Goal: Task Accomplishment & Management: Complete application form

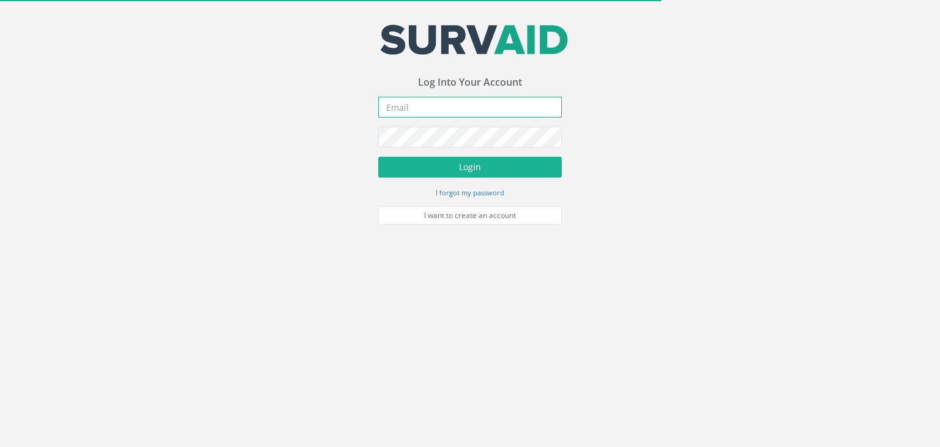
click at [497, 106] on input "email" at bounding box center [470, 107] width 184 height 21
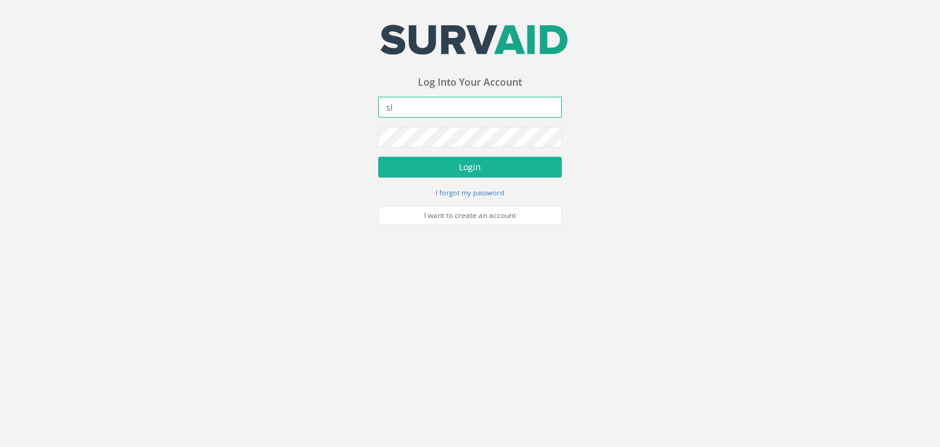
type input "s"
type input "[PERSON_NAME][EMAIL_ADDRESS][DOMAIN_NAME]"
click at [378, 157] on button "Login" at bounding box center [470, 167] width 184 height 21
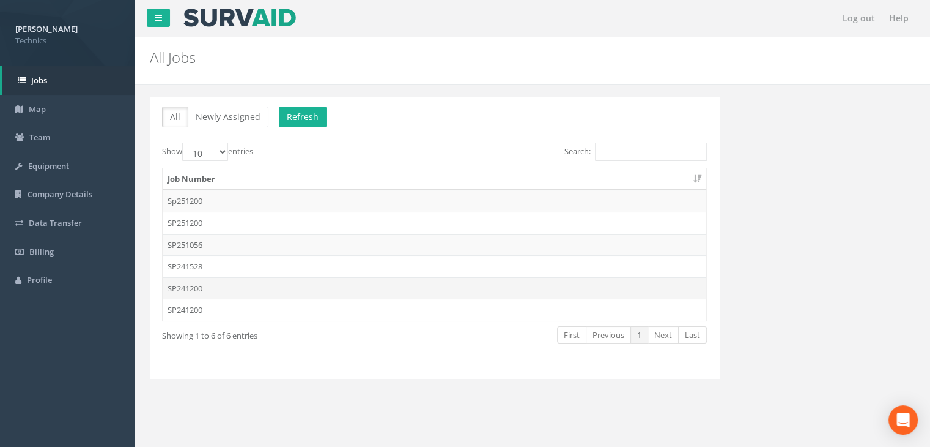
click at [206, 284] on td "SP241200" at bounding box center [435, 288] width 544 height 22
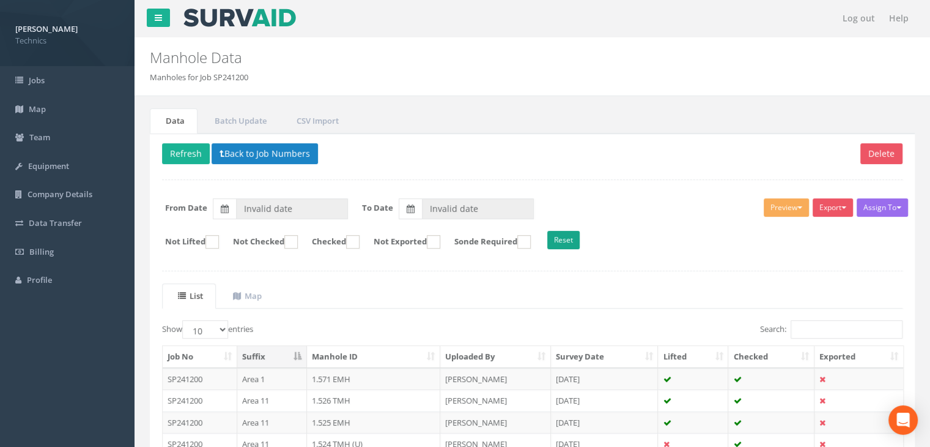
type input "[DATE]"
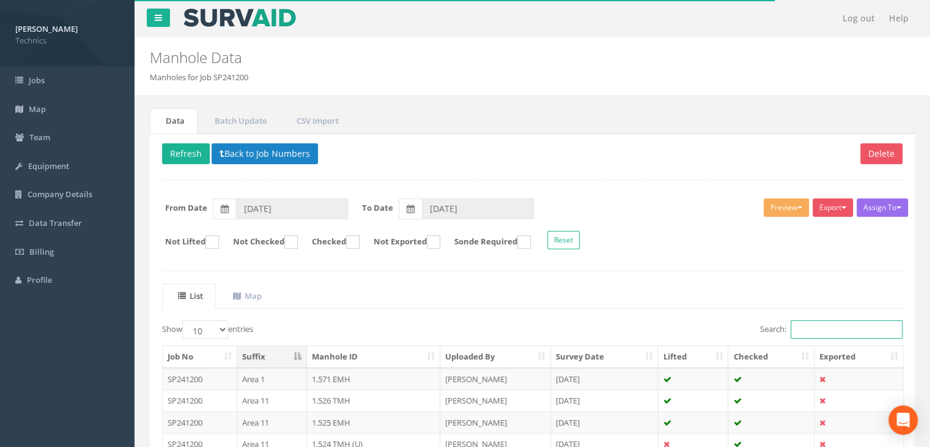
click at [806, 324] on input "Search:" at bounding box center [847, 329] width 112 height 18
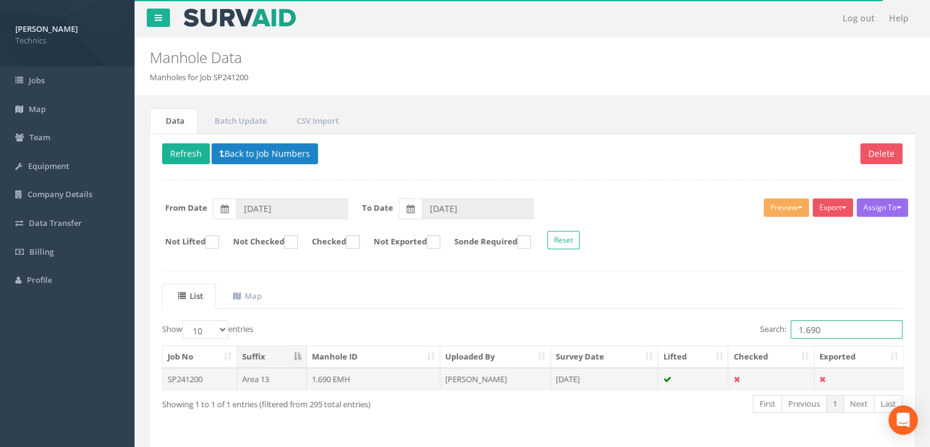
type input "1.690"
click at [391, 379] on td "1.690 EMH" at bounding box center [373, 379] width 133 height 22
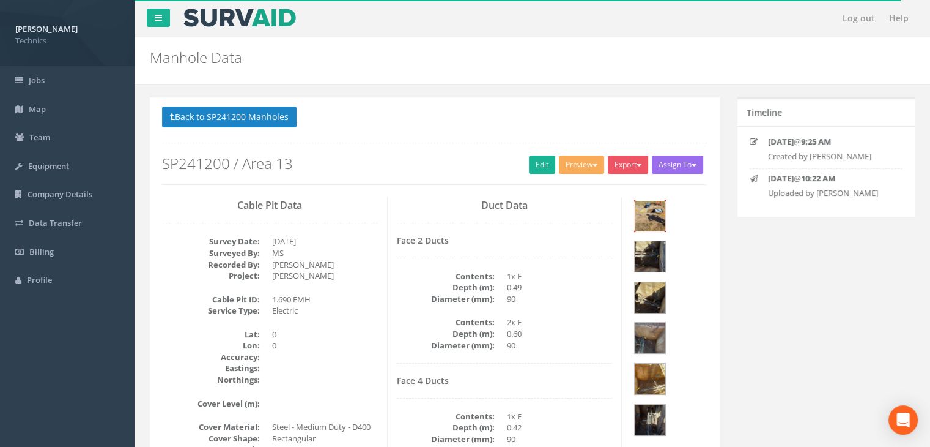
click at [651, 219] on img at bounding box center [650, 216] width 31 height 31
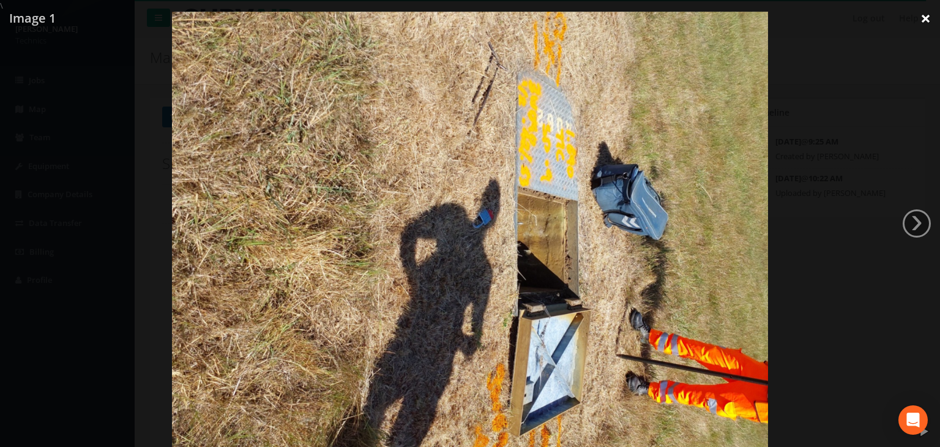
click at [927, 18] on link "×" at bounding box center [925, 18] width 29 height 37
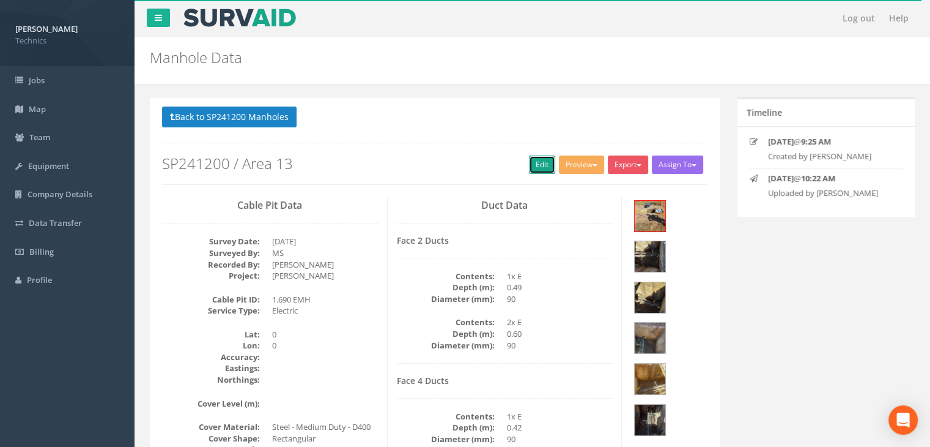
click at [533, 163] on link "Edit" at bounding box center [542, 164] width 26 height 18
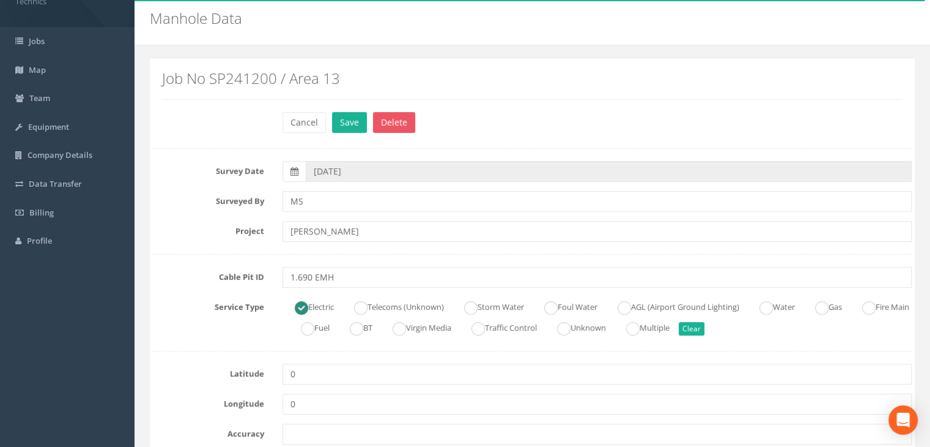
scroll to position [61, 0]
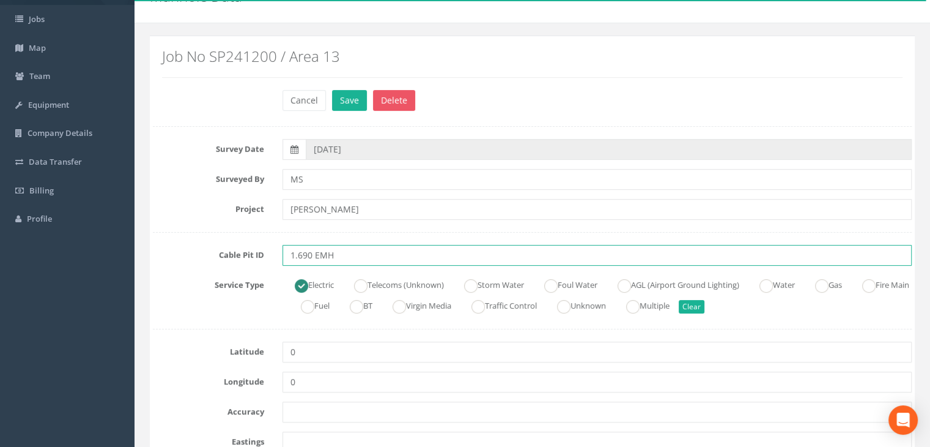
click at [316, 254] on input "1.690 EMH" at bounding box center [597, 255] width 629 height 21
click at [318, 255] on input "1.690 EMH" at bounding box center [597, 255] width 629 height 21
type input "1.690 TMH"
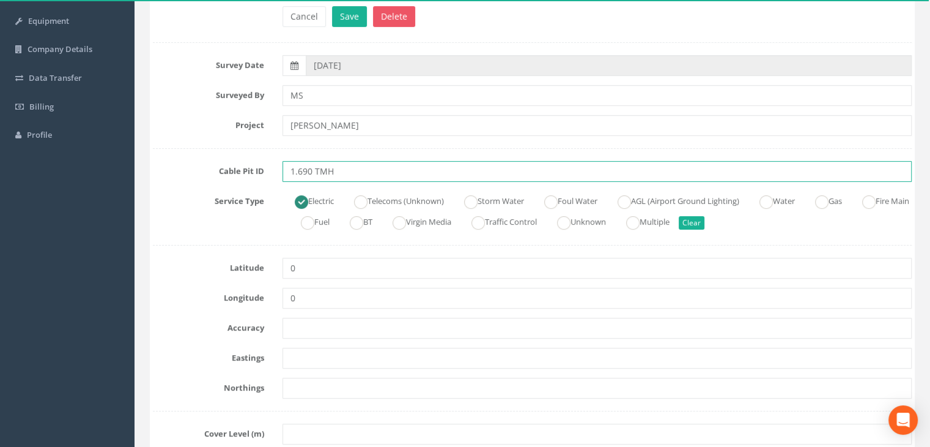
scroll to position [245, 0]
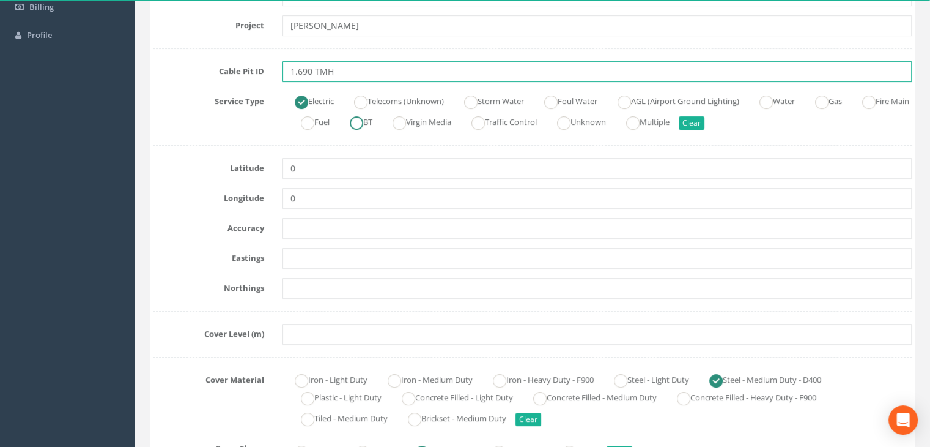
click at [363, 121] on ins at bounding box center [356, 122] width 13 height 13
radio input "false"
radio input "true"
type input "1.690 TMH"
click at [367, 103] on ins at bounding box center [360, 101] width 13 height 13
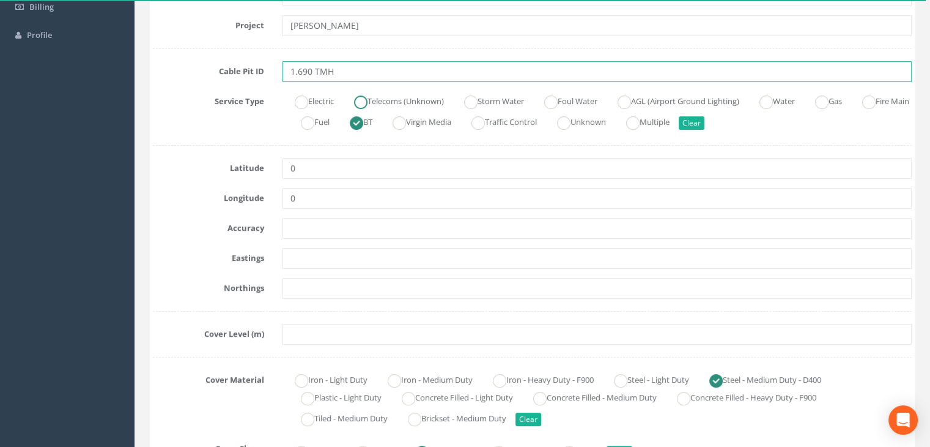
radio input "true"
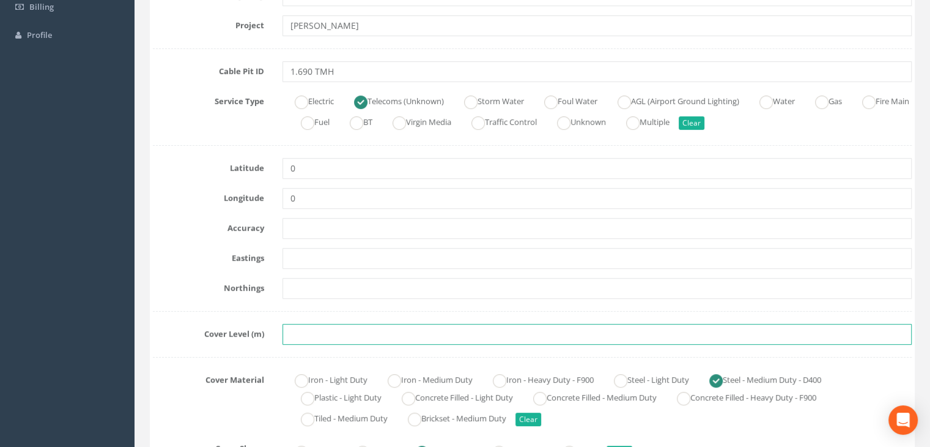
click at [310, 328] on input "text" at bounding box center [597, 334] width 629 height 21
paste input "80.6010"
type input "80.6010"
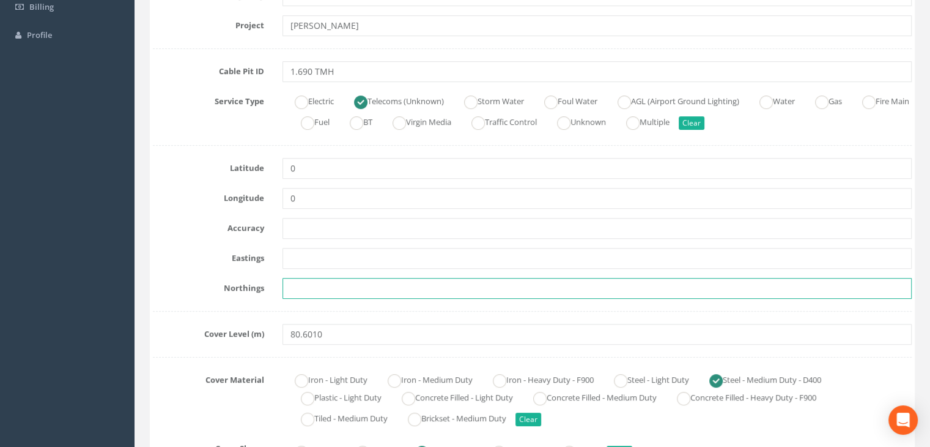
click at [310, 280] on input "text" at bounding box center [597, 288] width 629 height 21
paste input "205530.3910"
type input "205530.3910"
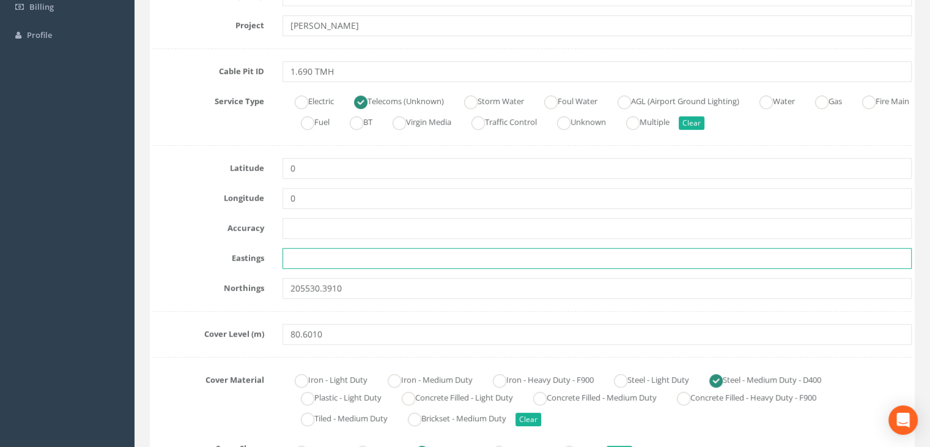
click at [311, 258] on input "text" at bounding box center [597, 258] width 629 height 21
paste input "428901.9580"
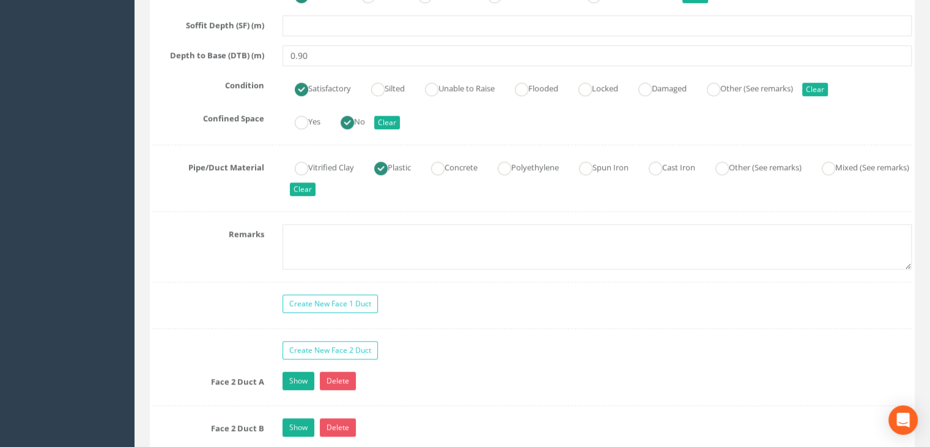
scroll to position [979, 0]
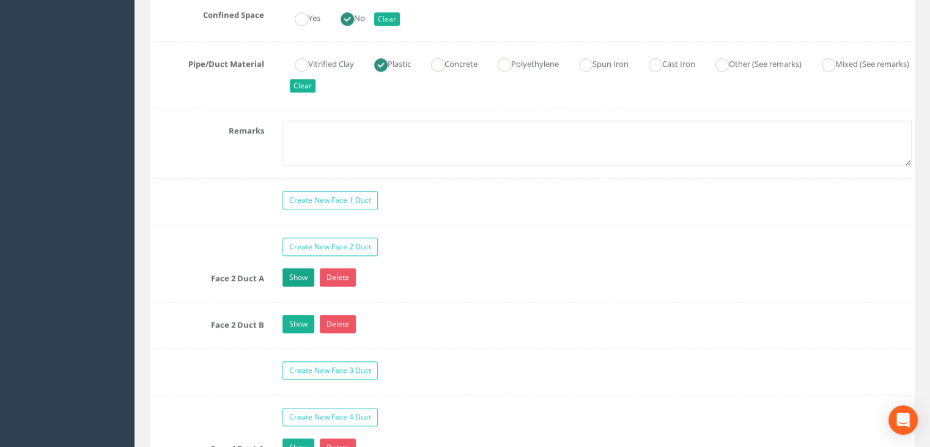
type input "428901.9580"
click at [301, 276] on link "Show" at bounding box center [299, 277] width 32 height 18
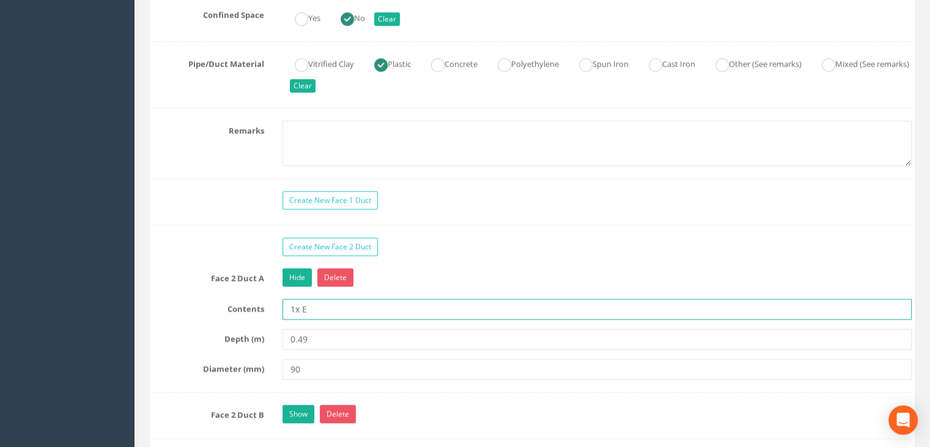
click at [364, 305] on input "1x E" at bounding box center [597, 309] width 629 height 21
type input "1x Telecom"
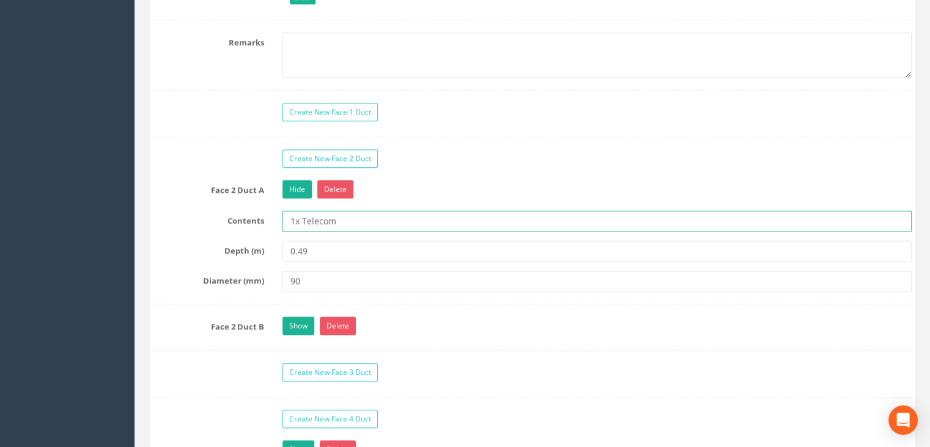
scroll to position [1162, 0]
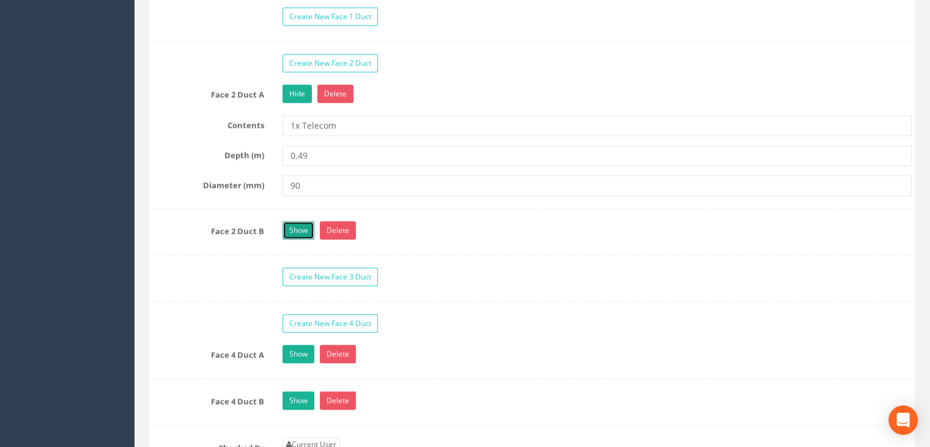
click at [299, 226] on link "Show" at bounding box center [299, 230] width 32 height 18
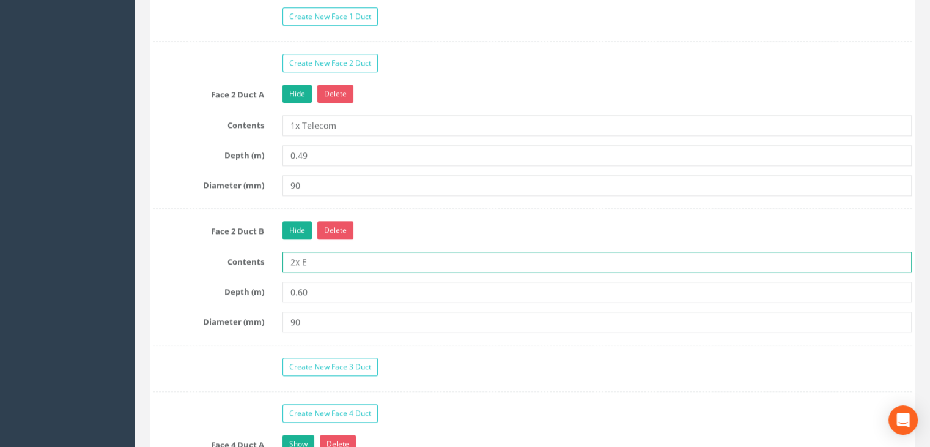
click at [375, 261] on input "2x E" at bounding box center [597, 261] width 629 height 21
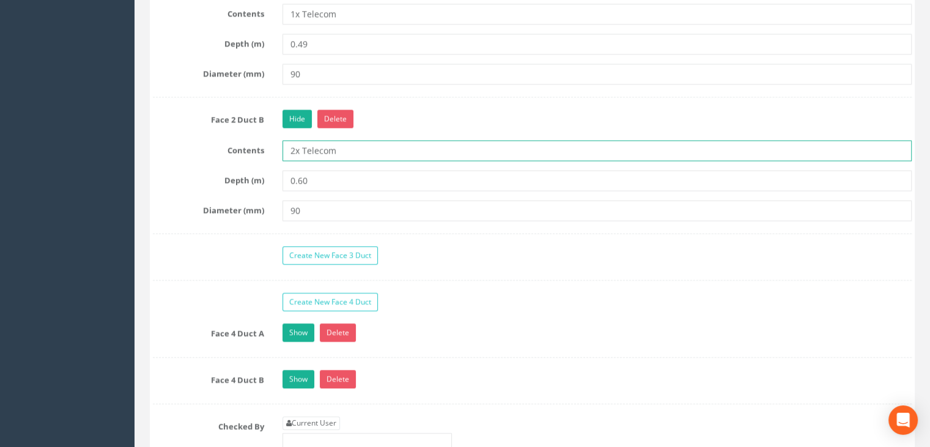
scroll to position [1407, 0]
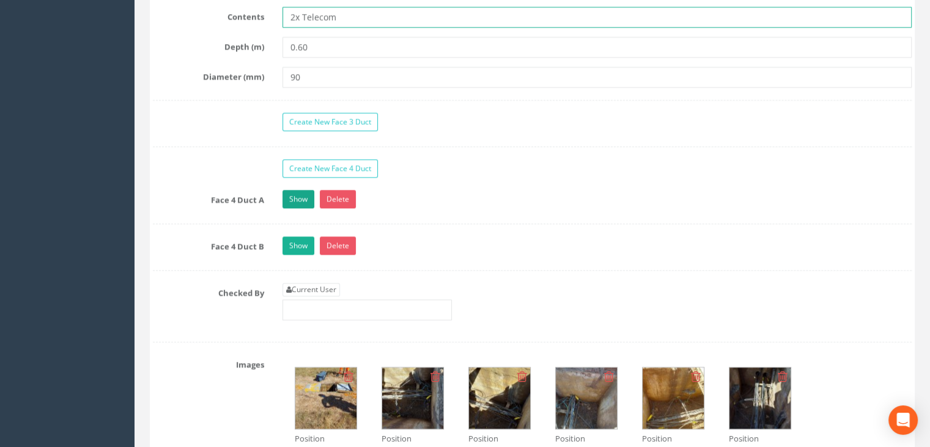
type input "2x Telecom"
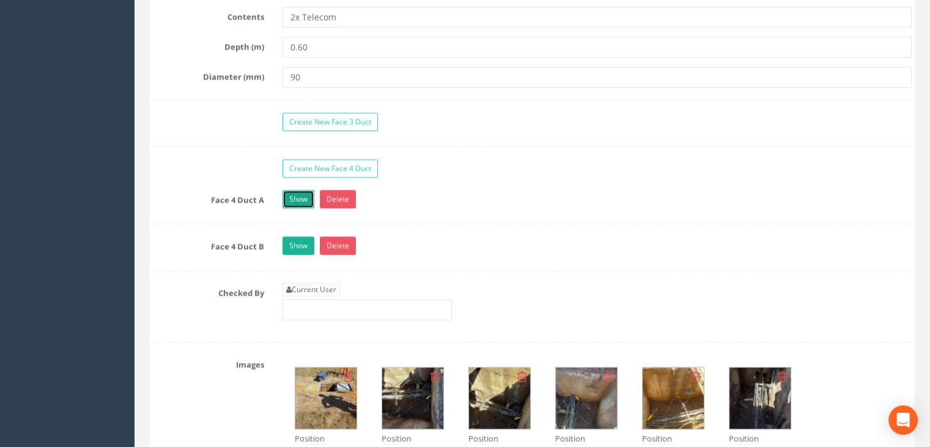
click at [302, 195] on link "Show" at bounding box center [299, 199] width 32 height 18
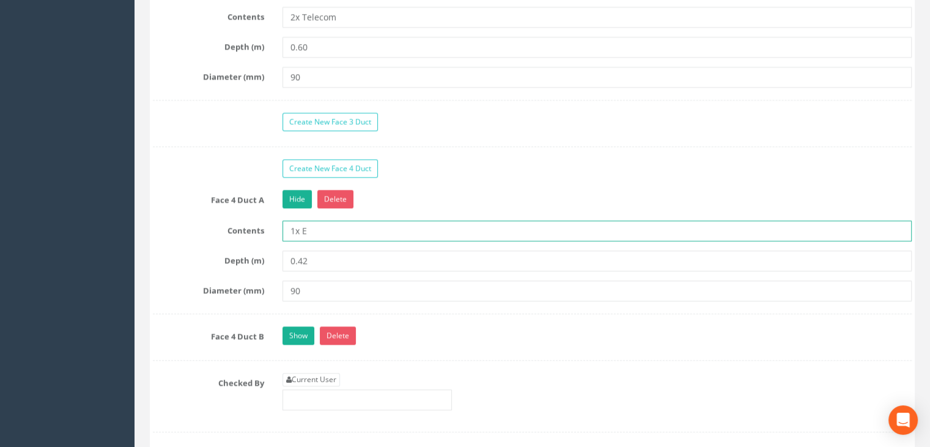
click at [353, 233] on input "1x E" at bounding box center [597, 230] width 629 height 21
type input "1x Telecom"
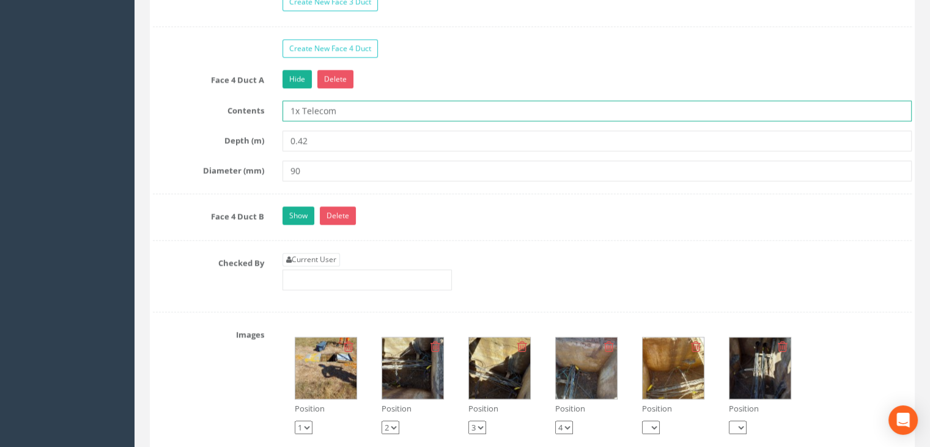
scroll to position [1529, 0]
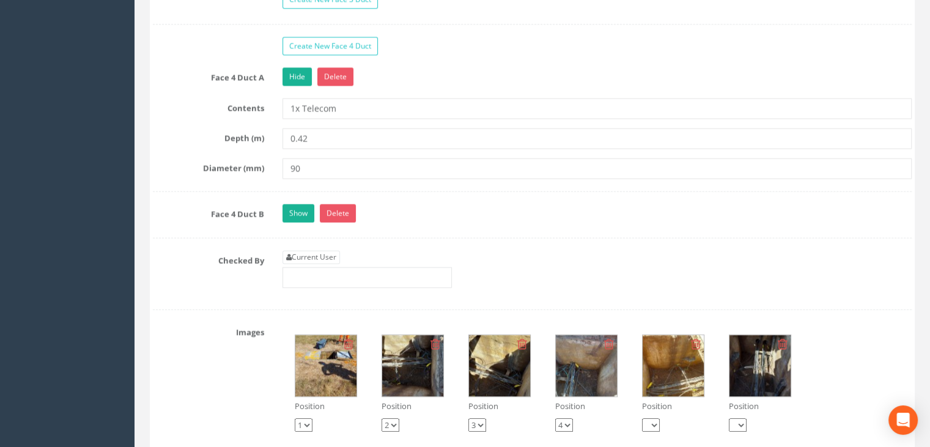
click at [303, 210] on link "Show" at bounding box center [299, 213] width 32 height 18
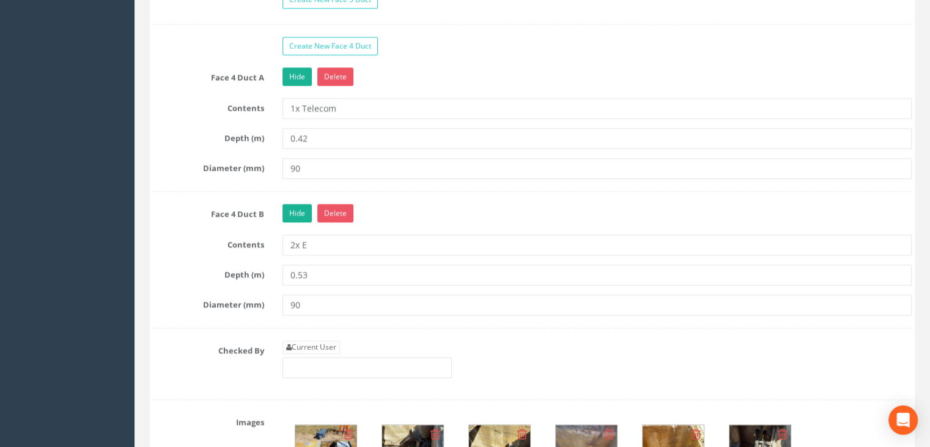
click at [341, 252] on div "Face 4 Duct B Hide Delete Contents 2x E Depth (m) 0.53 Diameter (mm) 90" at bounding box center [532, 266] width 759 height 124
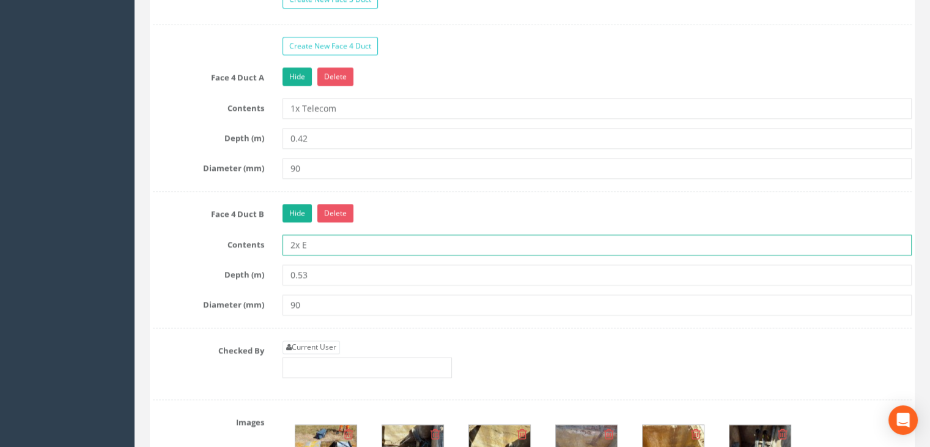
click at [331, 246] on input "2x E" at bounding box center [597, 244] width 629 height 21
type input "2x Telecom"
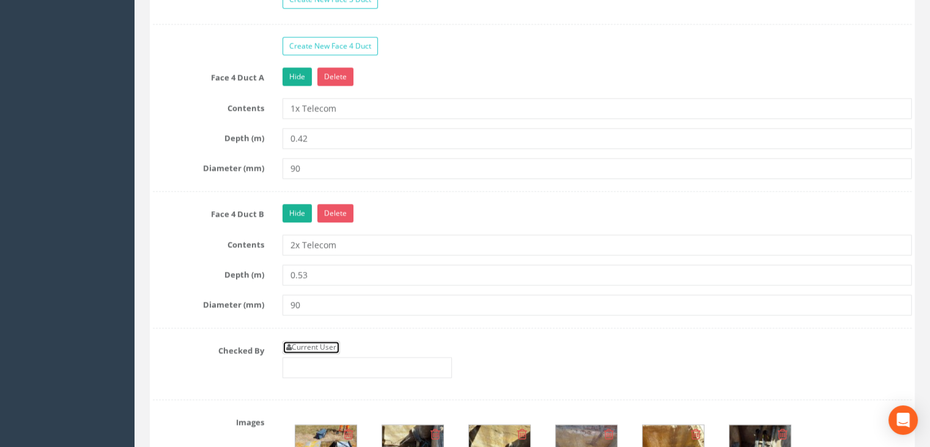
click at [316, 340] on link "Current User" at bounding box center [311, 346] width 57 height 13
type input "[PERSON_NAME]"
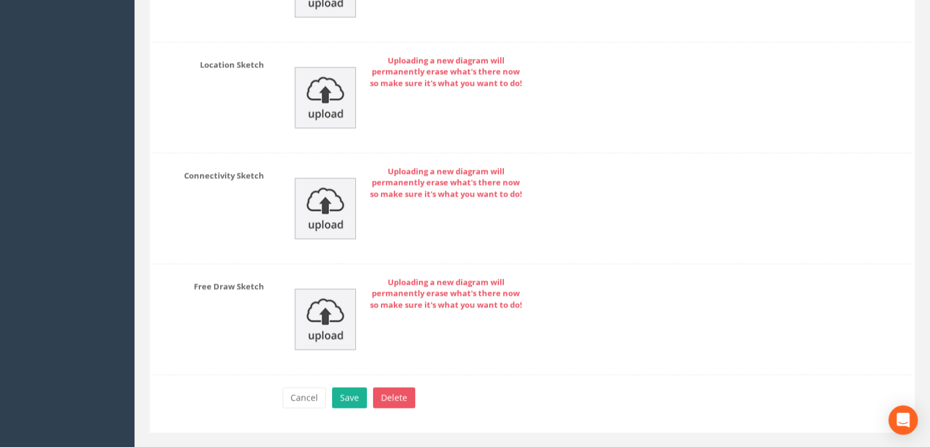
scroll to position [2441, 0]
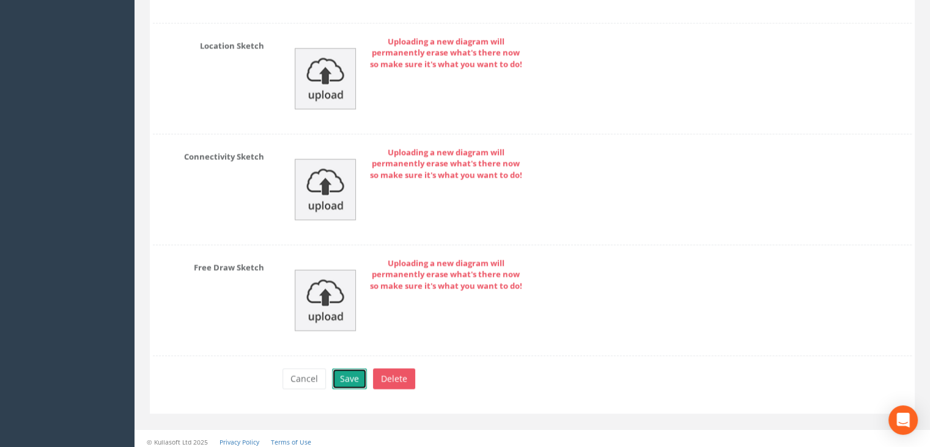
click at [347, 370] on button "Save" at bounding box center [349, 378] width 35 height 21
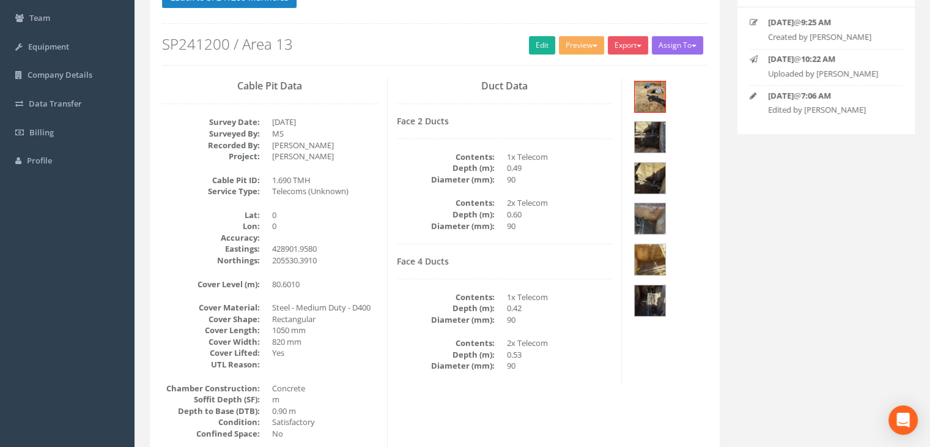
scroll to position [21, 0]
